Goal: Contribute content: Add original content to the website for others to see

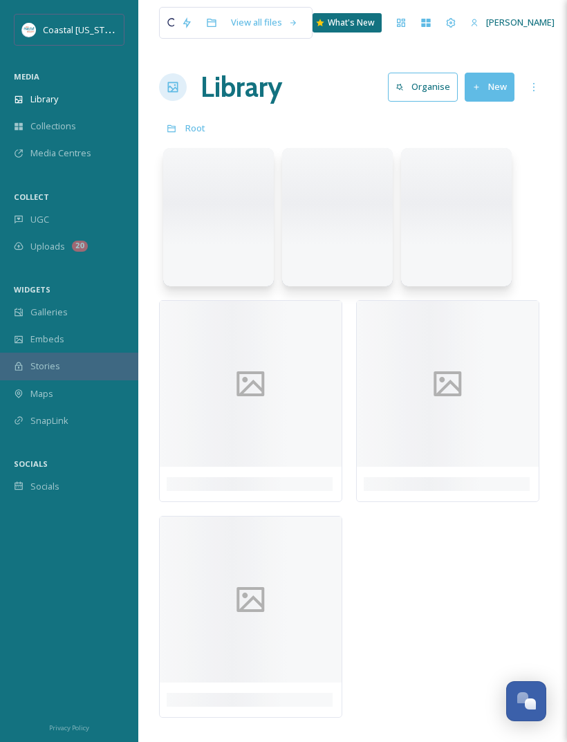
scroll to position [250, 0]
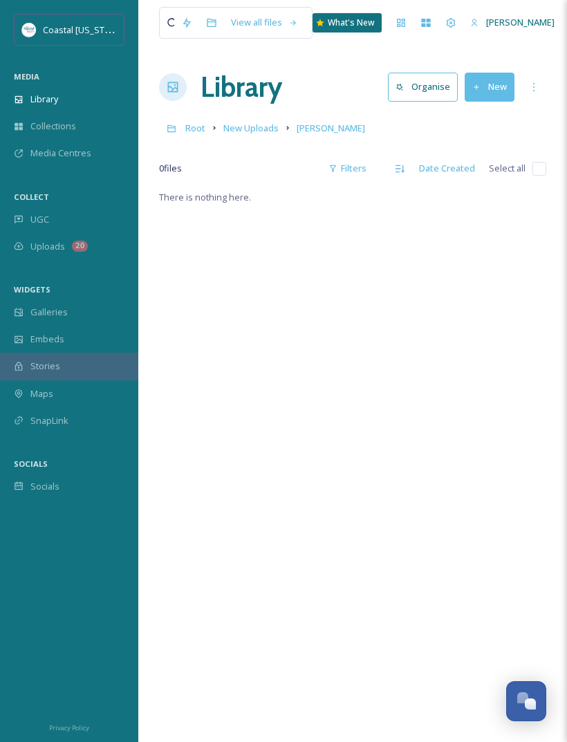
click at [486, 87] on button "New" at bounding box center [490, 87] width 50 height 28
click at [492, 117] on span "File Upload" at bounding box center [484, 119] width 46 height 13
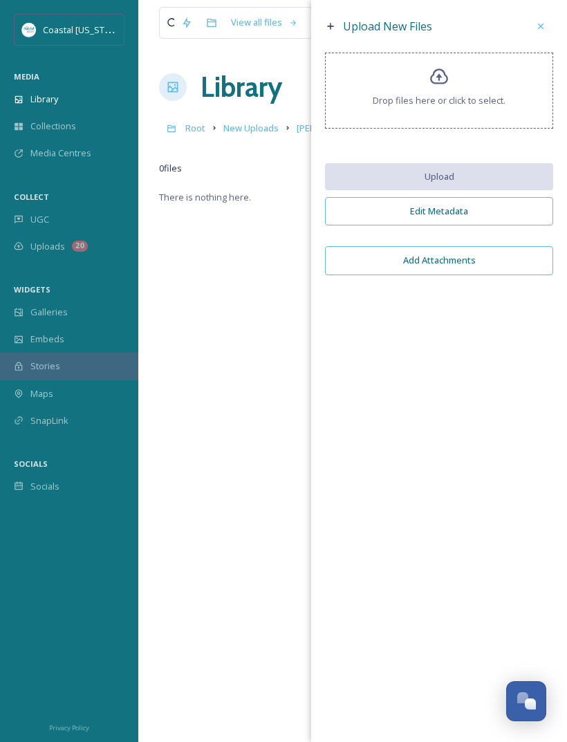
click at [459, 104] on span "Drop files here or click to select." at bounding box center [439, 100] width 133 height 13
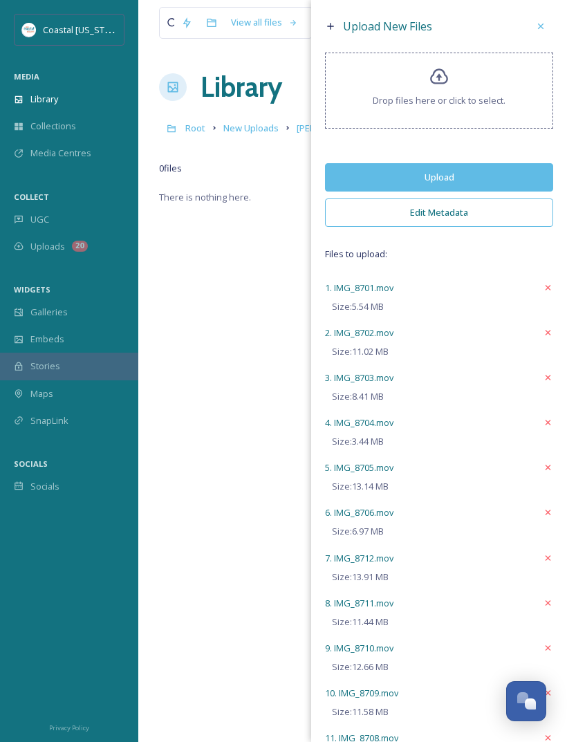
click at [449, 189] on button "Upload" at bounding box center [439, 177] width 228 height 28
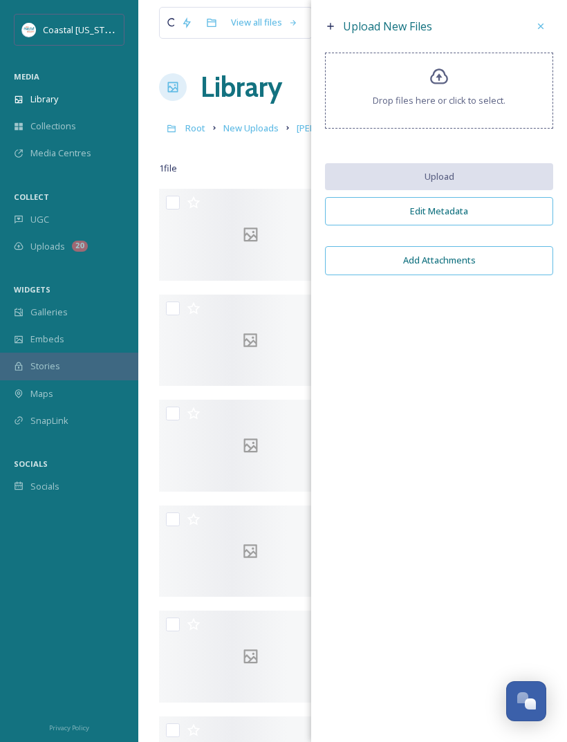
click at [468, 80] on div "Drop files here or click to select." at bounding box center [439, 91] width 228 height 76
click at [425, 88] on div "Drop files here or click to select." at bounding box center [439, 91] width 228 height 76
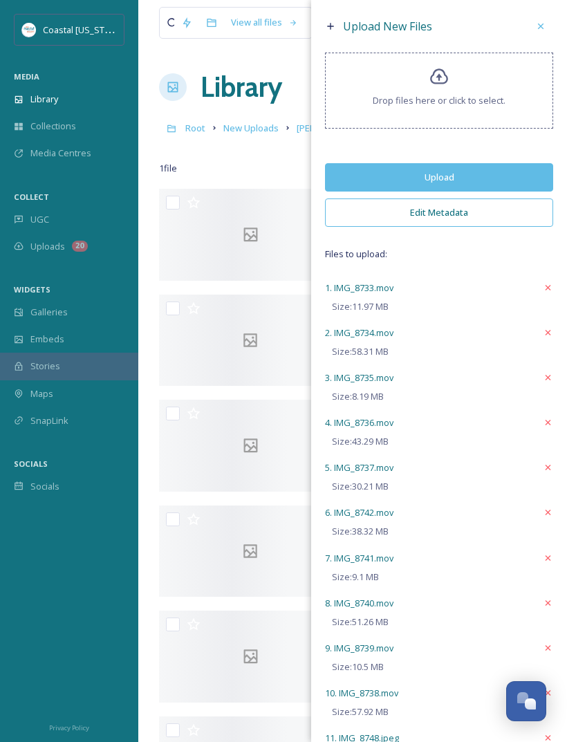
click at [487, 191] on button "Upload" at bounding box center [439, 177] width 228 height 28
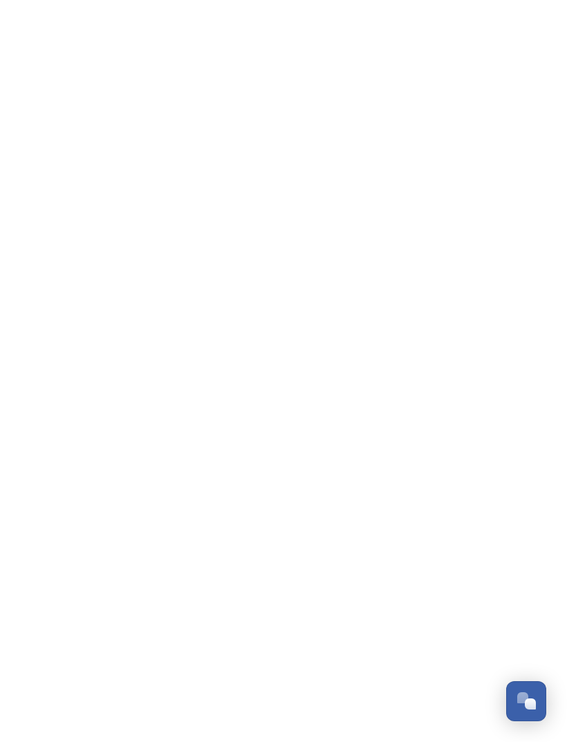
scroll to position [250, 0]
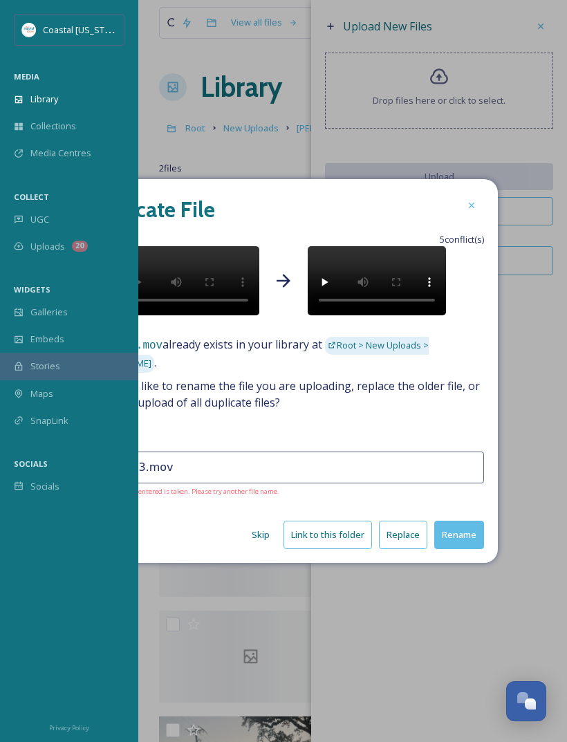
scroll to position [250, 0]
click at [413, 549] on button "Replace" at bounding box center [403, 535] width 48 height 28
